Goal: Find specific page/section: Find specific page/section

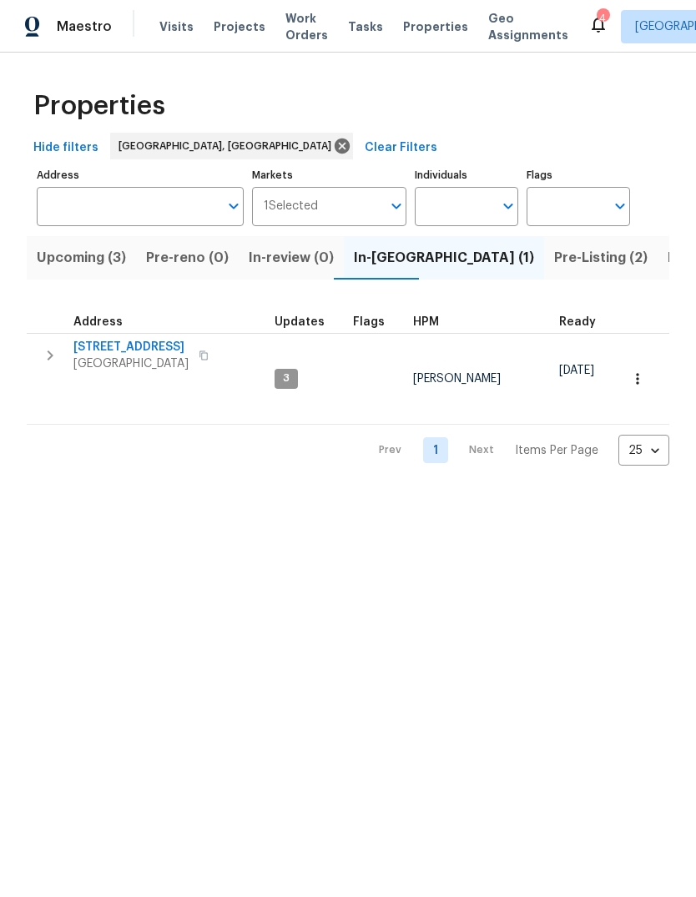
click at [554, 259] on span "Pre-Listing (2)" at bounding box center [600, 257] width 93 height 23
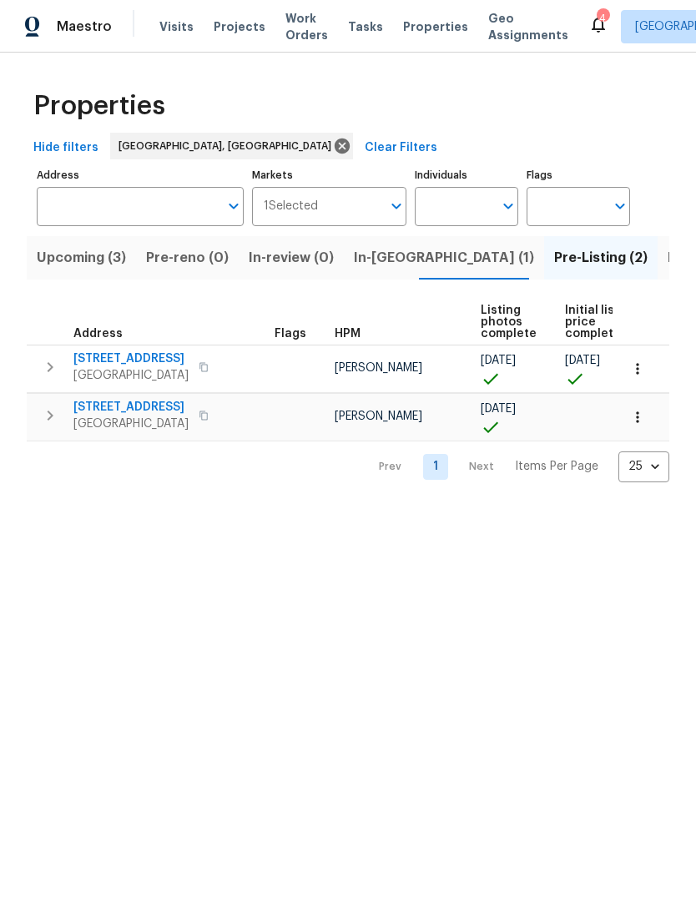
click at [667, 251] on span "Listed (23)" at bounding box center [702, 257] width 71 height 23
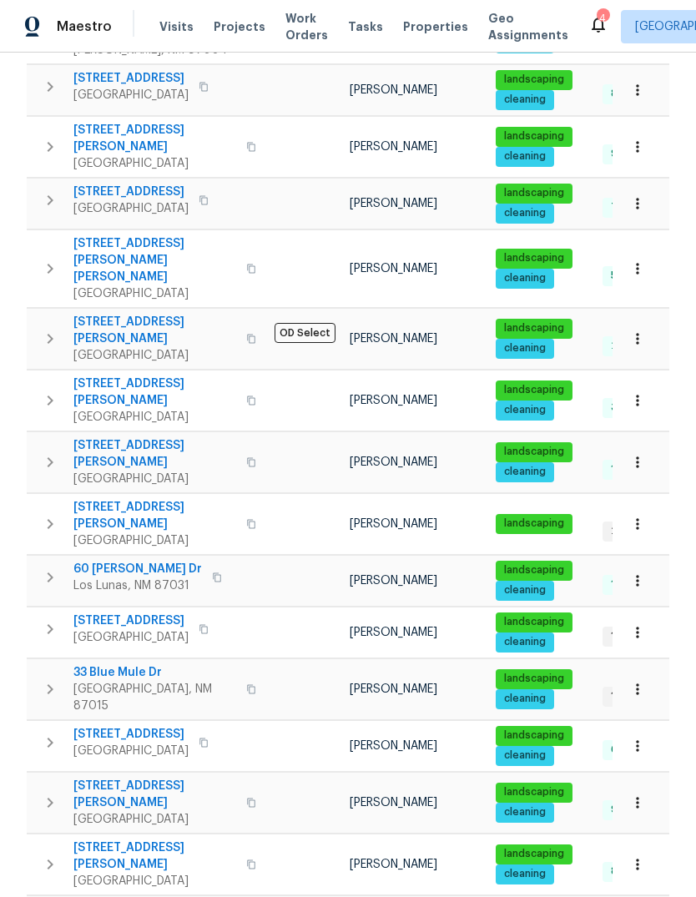
scroll to position [575, 0]
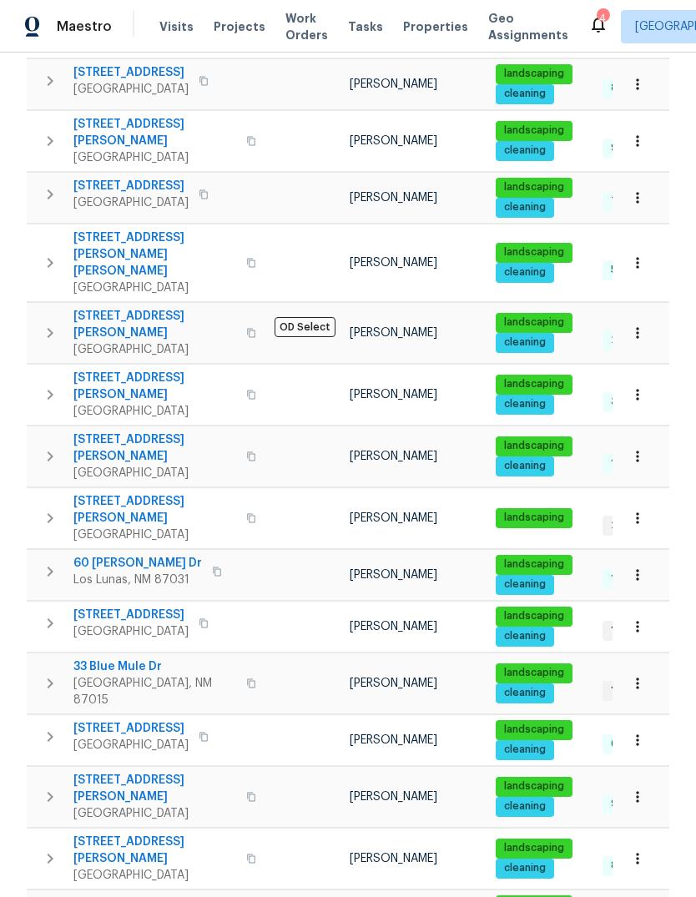
click at [139, 493] on span "[STREET_ADDRESS][PERSON_NAME]" at bounding box center [154, 509] width 163 height 33
click at [640, 510] on icon "button" at bounding box center [637, 518] width 17 height 17
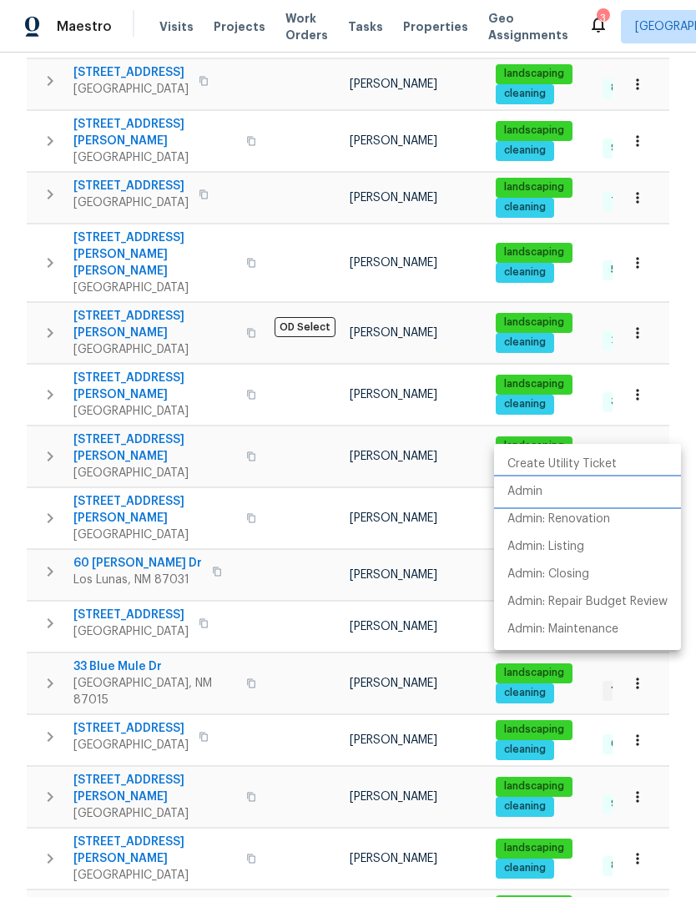
click at [543, 488] on li "Admin" at bounding box center [587, 492] width 187 height 28
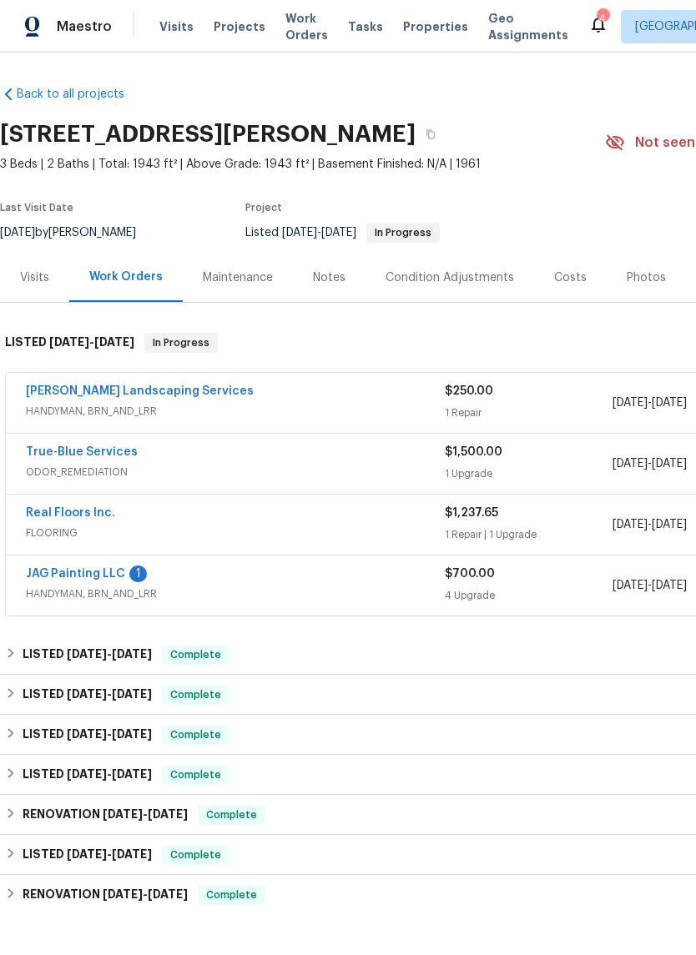
click at [186, 582] on div "JAG Painting LLC 1" at bounding box center [235, 576] width 419 height 20
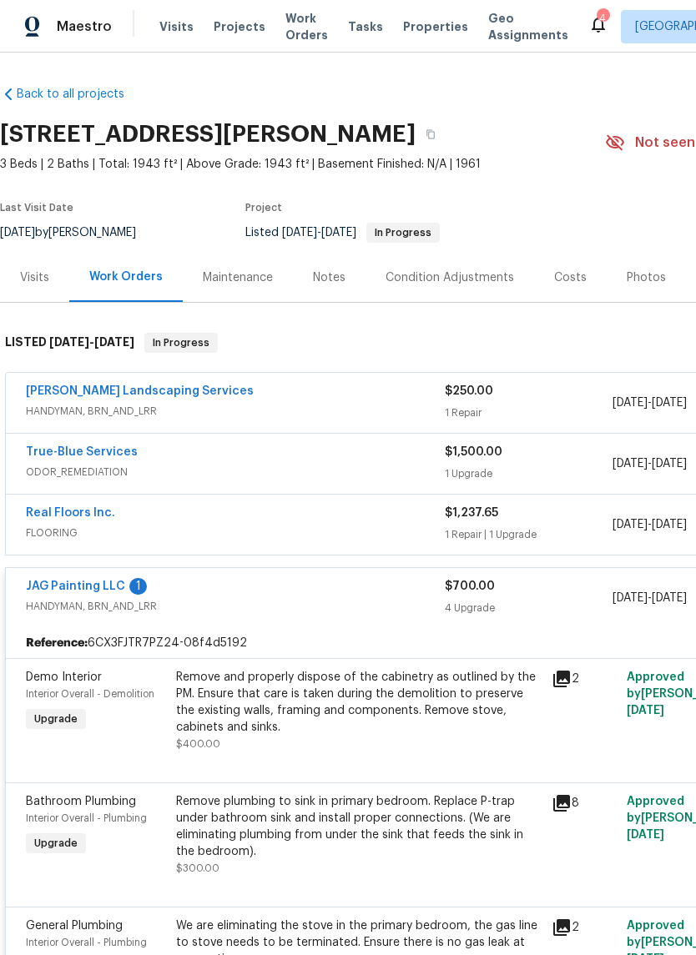
click at [89, 585] on link "JAG Painting LLC" at bounding box center [75, 587] width 99 height 12
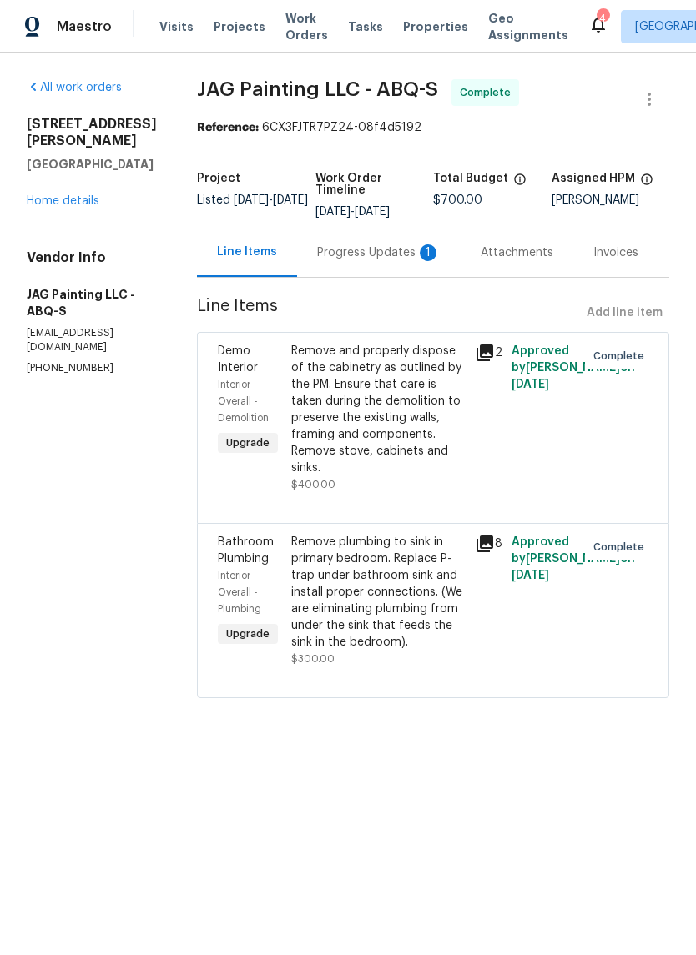
click at [376, 257] on div "Progress Updates 1" at bounding box center [378, 252] width 123 height 17
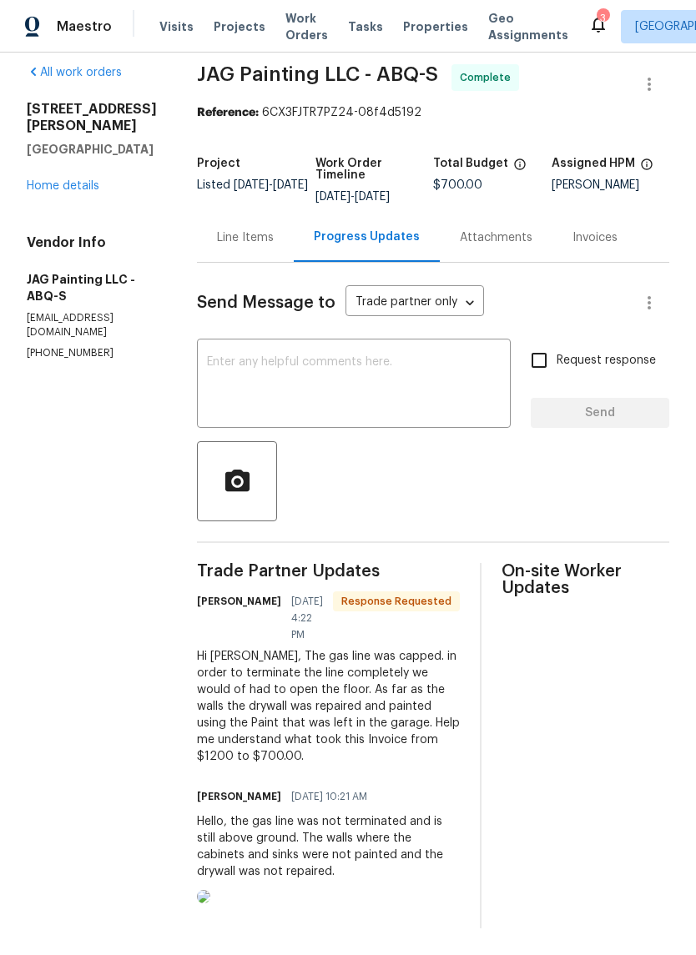
scroll to position [65, 0]
click at [210, 890] on img at bounding box center [203, 896] width 13 height 13
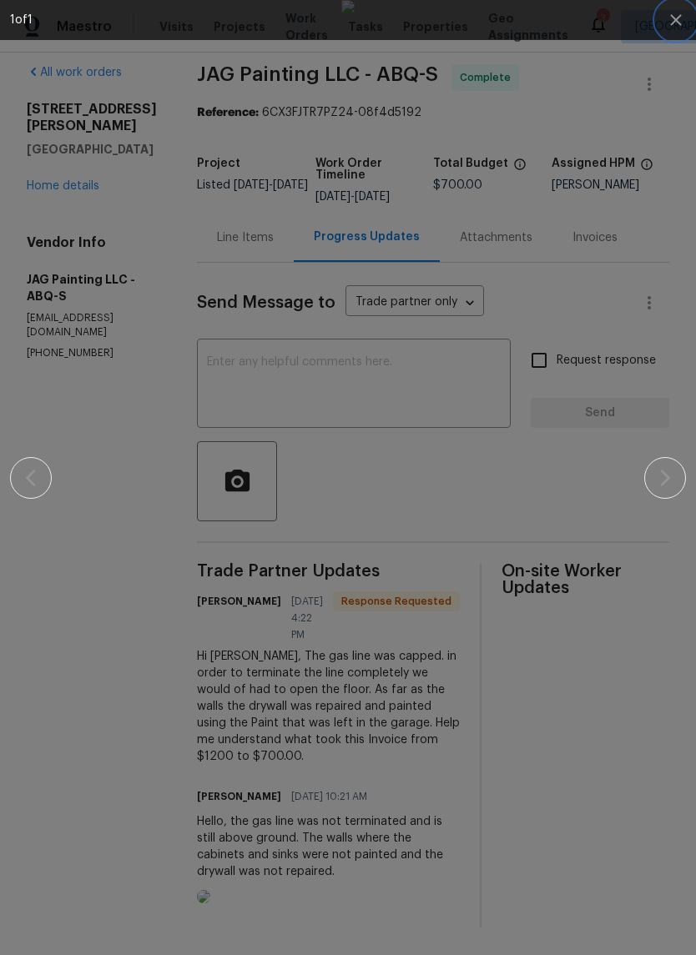
click at [677, 17] on icon "button" at bounding box center [676, 20] width 20 height 20
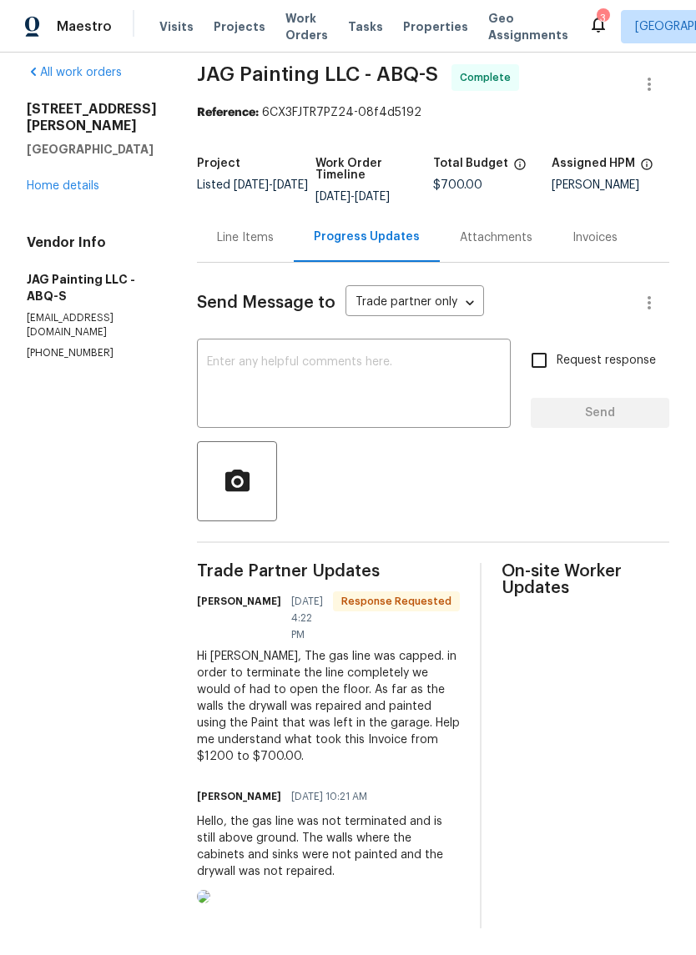
click at [68, 180] on link "Home details" at bounding box center [63, 186] width 73 height 12
